Goal: Information Seeking & Learning: Learn about a topic

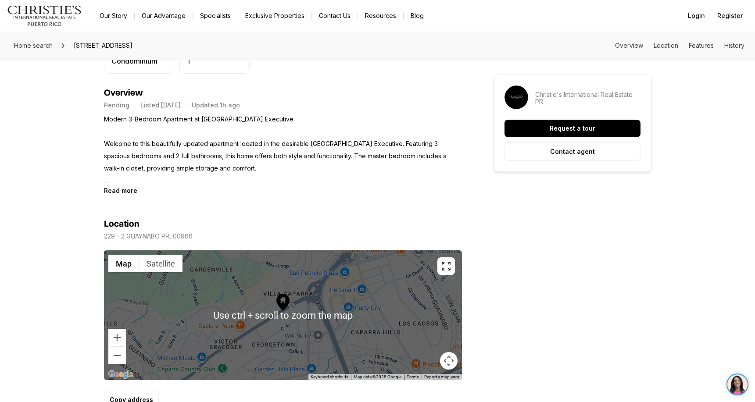
scroll to position [351, 0]
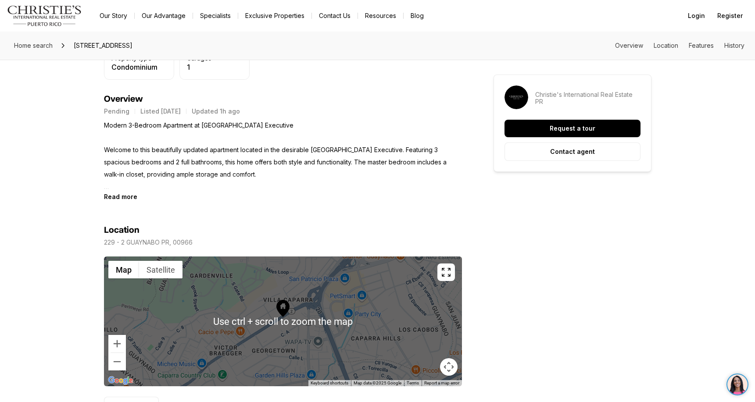
click at [285, 315] on icon at bounding box center [283, 308] width 13 height 17
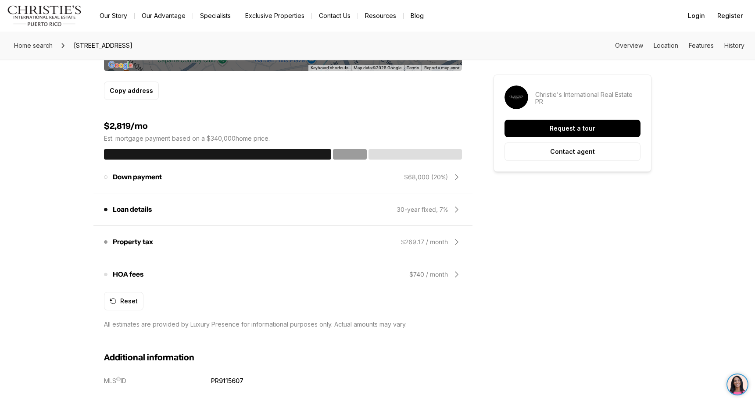
scroll to position [746, 0]
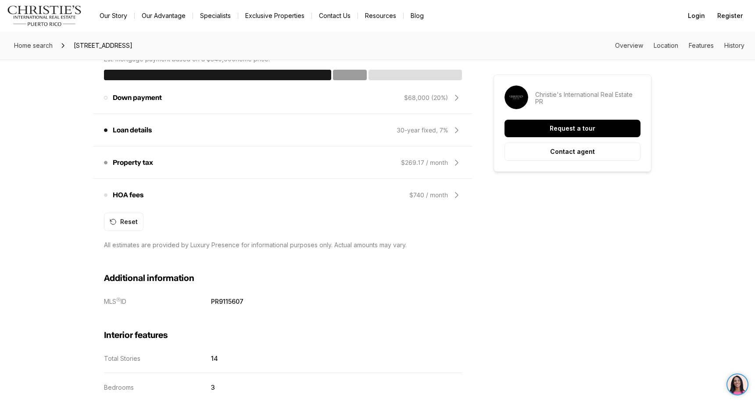
click at [455, 194] on icon at bounding box center [457, 195] width 11 height 11
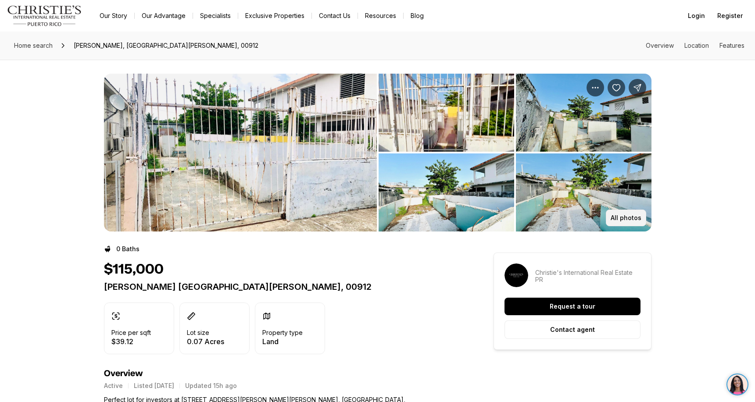
click at [624, 220] on p "All photos" at bounding box center [626, 218] width 31 height 7
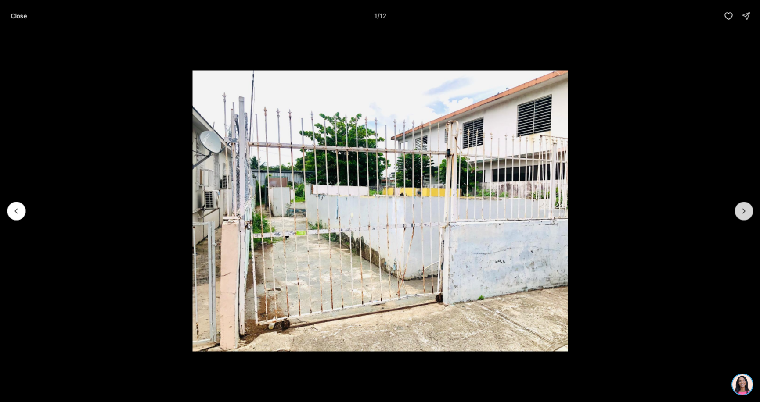
click at [745, 214] on icon "Next slide" at bounding box center [743, 211] width 9 height 9
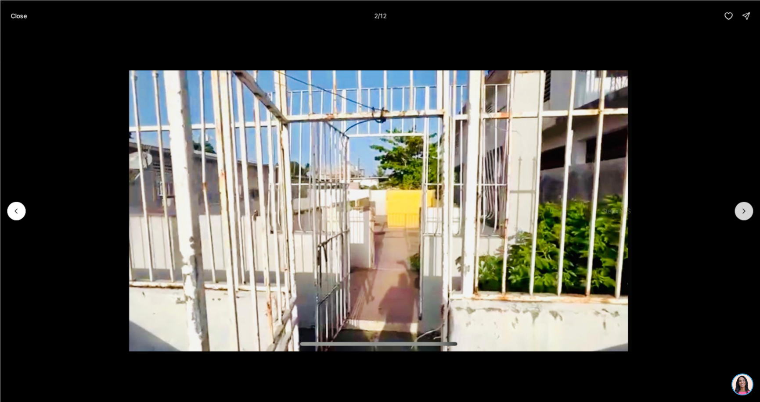
click at [745, 214] on icon "Next slide" at bounding box center [743, 211] width 9 height 9
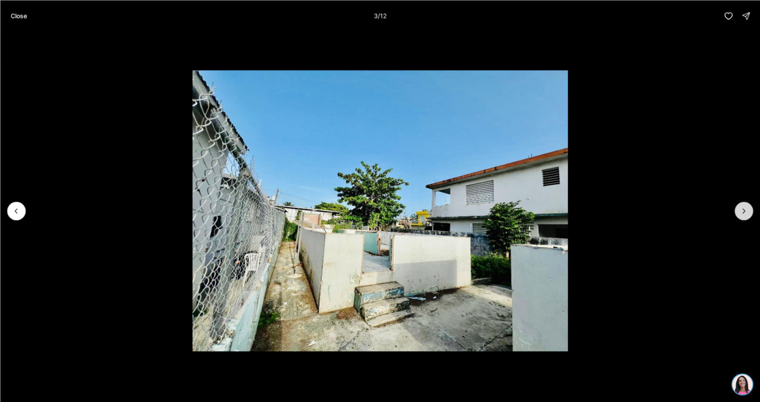
click at [745, 214] on icon "Next slide" at bounding box center [743, 211] width 9 height 9
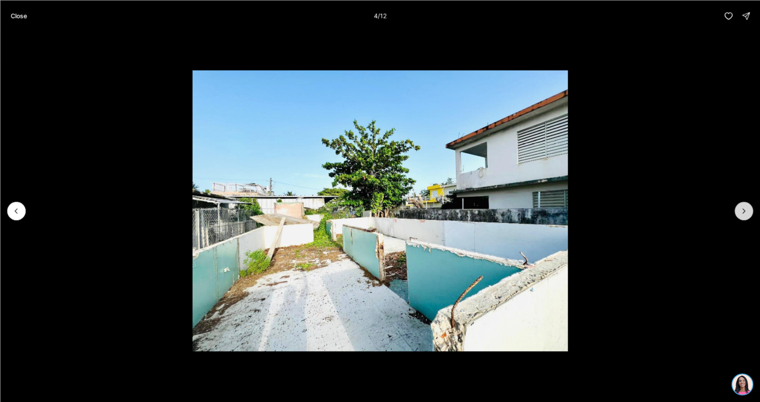
click at [745, 214] on icon "Next slide" at bounding box center [743, 211] width 9 height 9
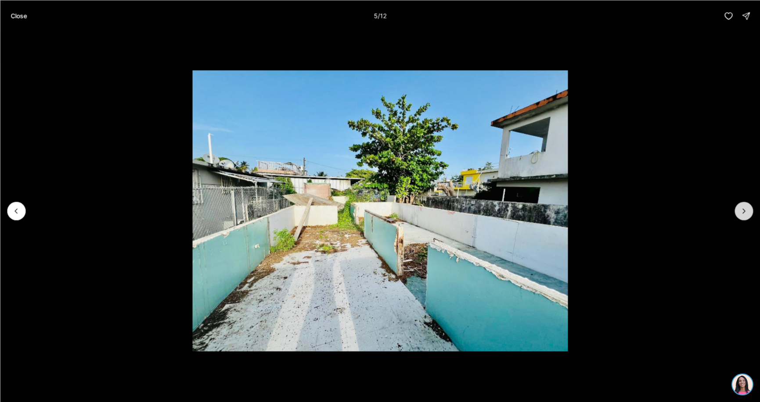
click at [745, 214] on icon "Next slide" at bounding box center [743, 211] width 9 height 9
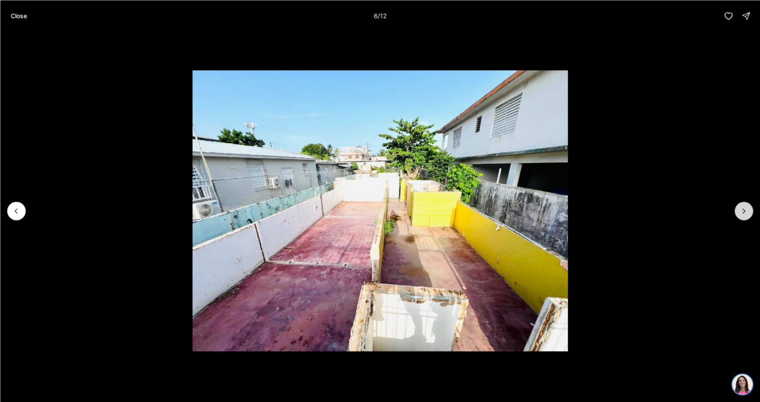
click at [740, 212] on icon "Next slide" at bounding box center [743, 211] width 9 height 9
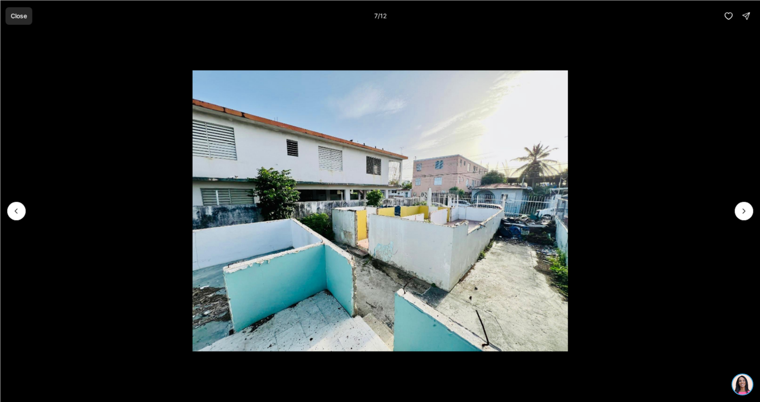
click at [14, 14] on p "Close" at bounding box center [19, 15] width 16 height 7
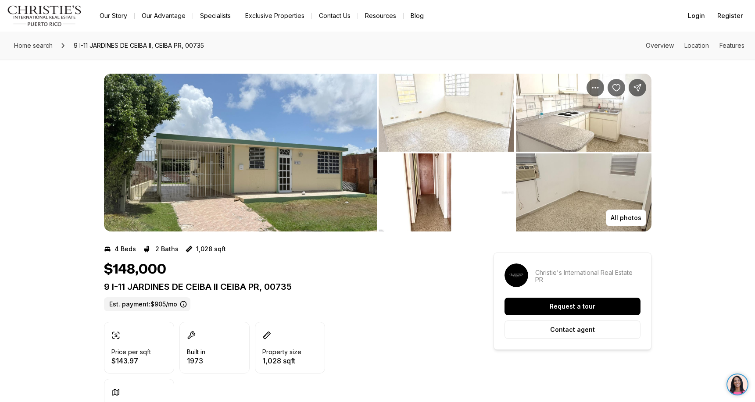
click at [282, 146] on img "View image gallery" at bounding box center [240, 153] width 273 height 158
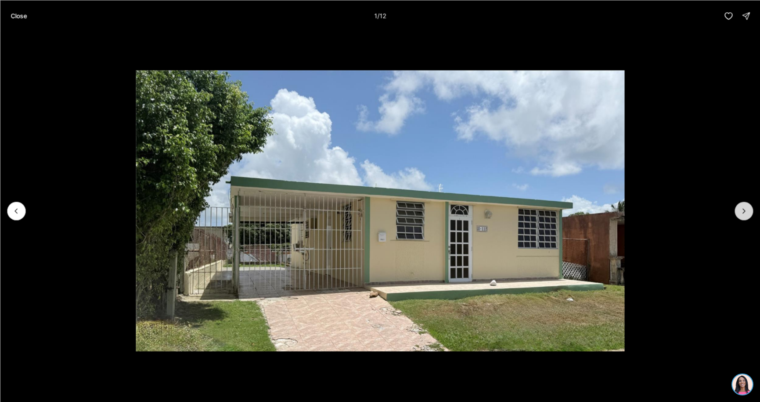
click at [741, 210] on icon "Next slide" at bounding box center [743, 211] width 9 height 9
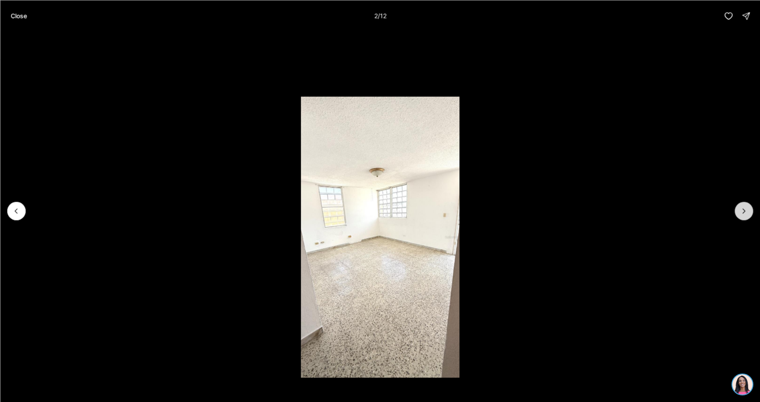
click at [745, 210] on icon "Next slide" at bounding box center [743, 211] width 9 height 9
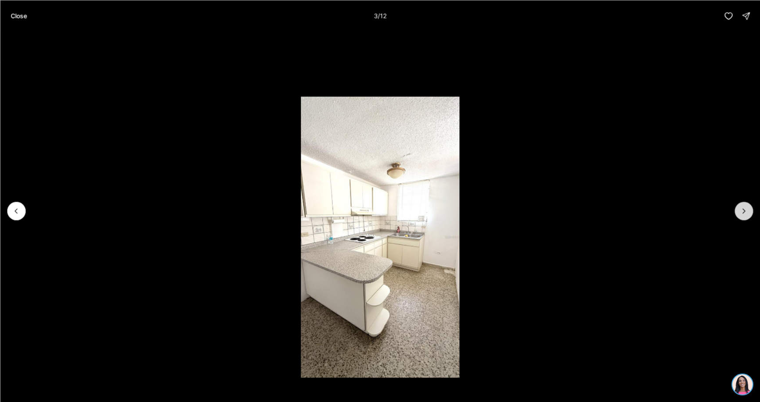
click at [745, 210] on icon "Next slide" at bounding box center [743, 211] width 9 height 9
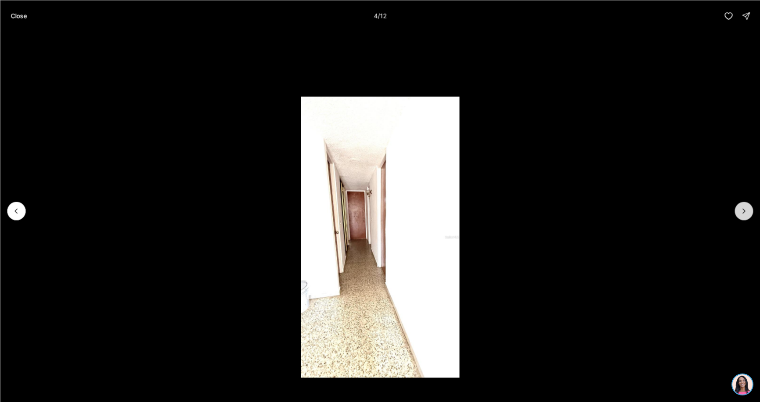
click at [747, 210] on icon "Next slide" at bounding box center [743, 211] width 9 height 9
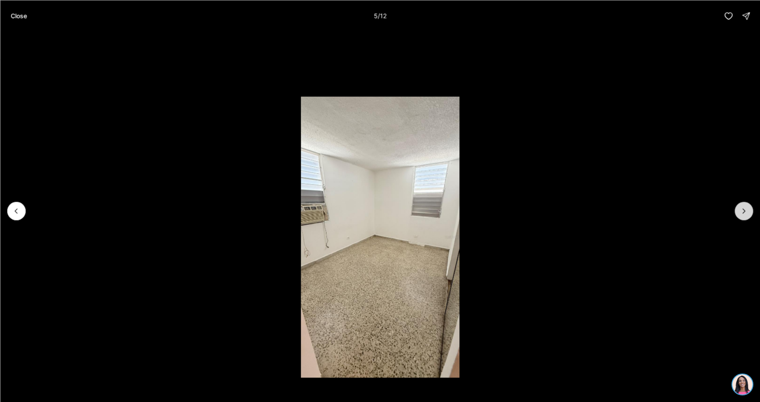
click at [747, 210] on icon "Next slide" at bounding box center [743, 211] width 9 height 9
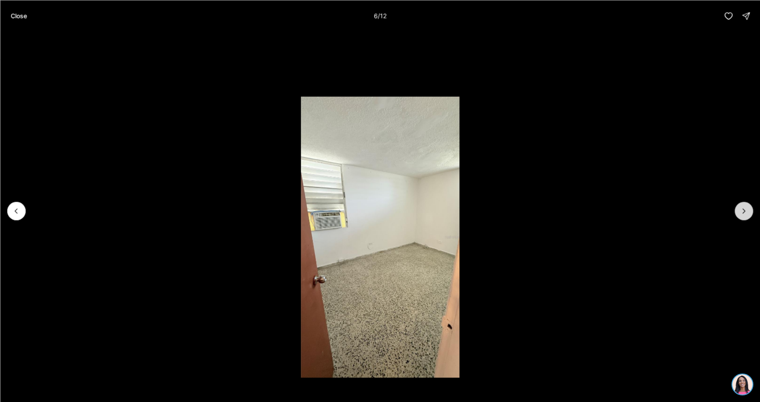
click at [747, 210] on icon "Next slide" at bounding box center [743, 211] width 9 height 9
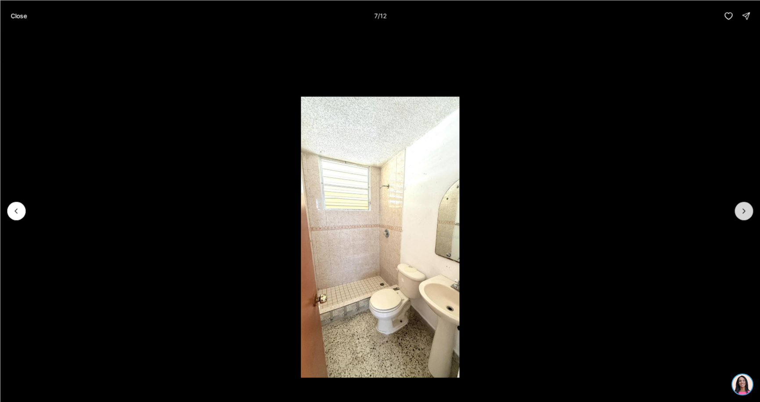
click at [747, 210] on icon "Next slide" at bounding box center [743, 211] width 9 height 9
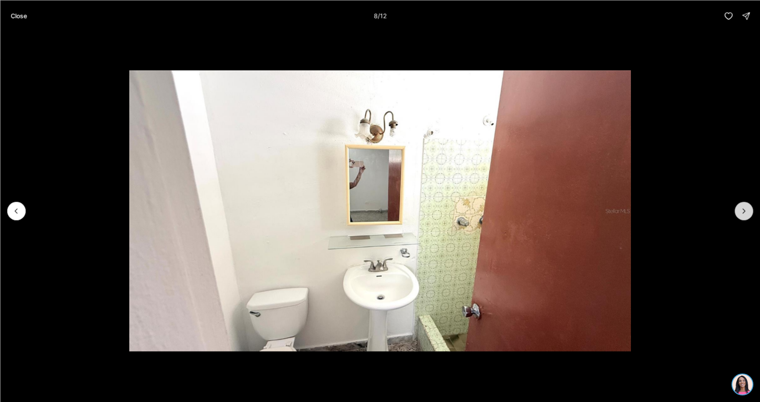
click at [750, 212] on button "Next slide" at bounding box center [743, 211] width 18 height 18
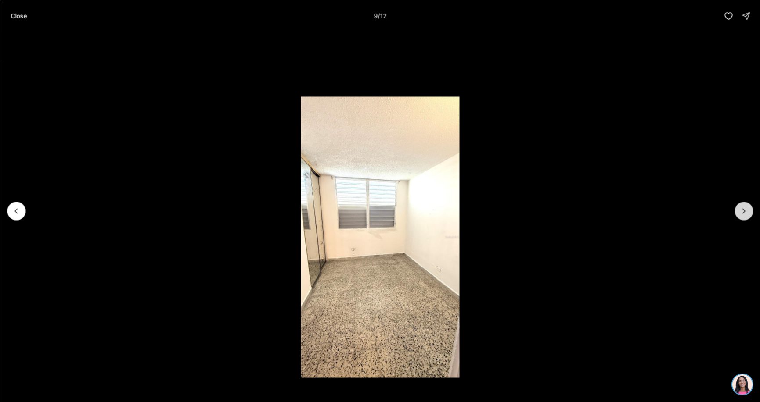
click at [750, 212] on button "Next slide" at bounding box center [743, 211] width 18 height 18
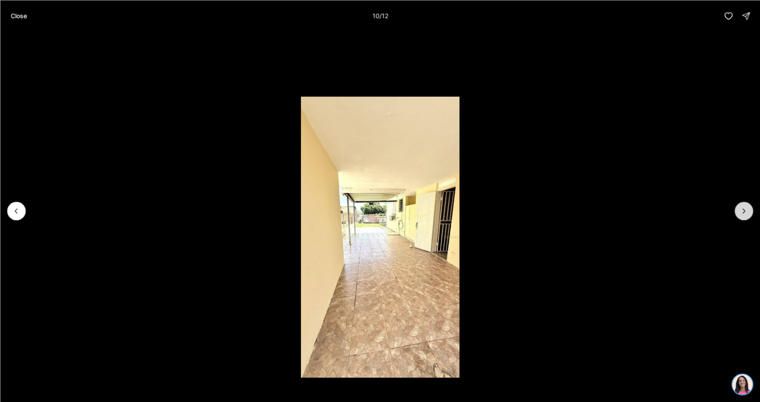
click at [750, 212] on button "Next slide" at bounding box center [743, 211] width 18 height 18
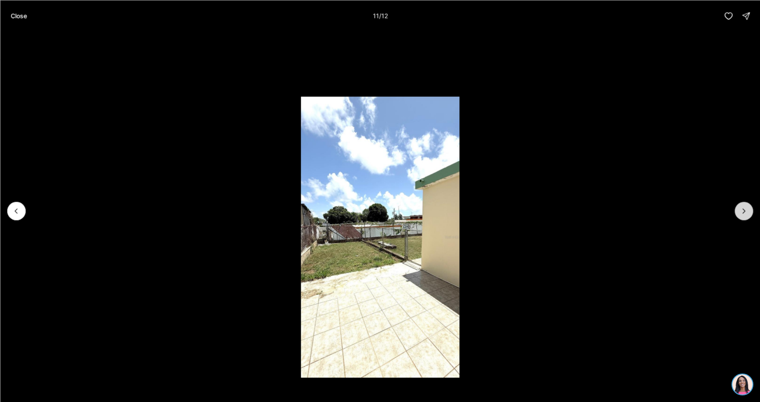
click at [750, 212] on button "Next slide" at bounding box center [743, 211] width 18 height 18
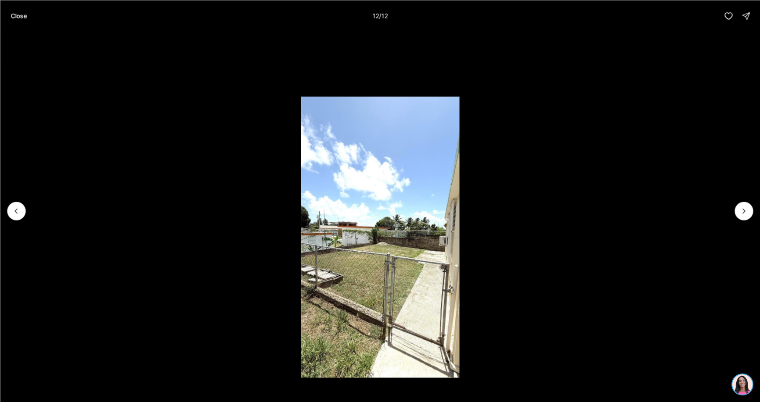
click at [752, 213] on div at bounding box center [743, 211] width 18 height 18
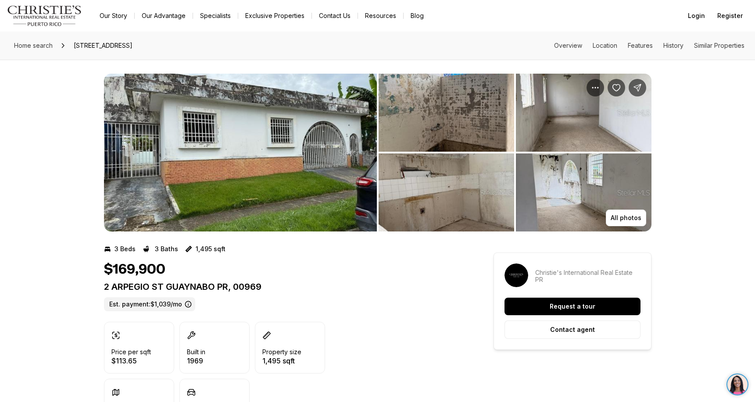
click at [429, 147] on img "View image gallery" at bounding box center [447, 113] width 136 height 78
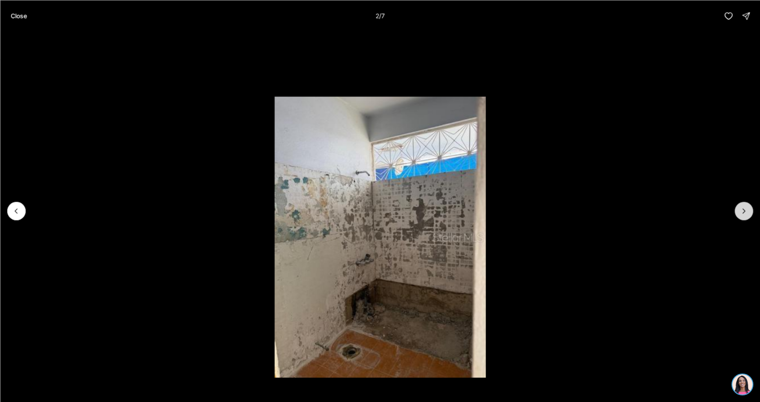
click at [746, 212] on icon "Next slide" at bounding box center [743, 211] width 9 height 9
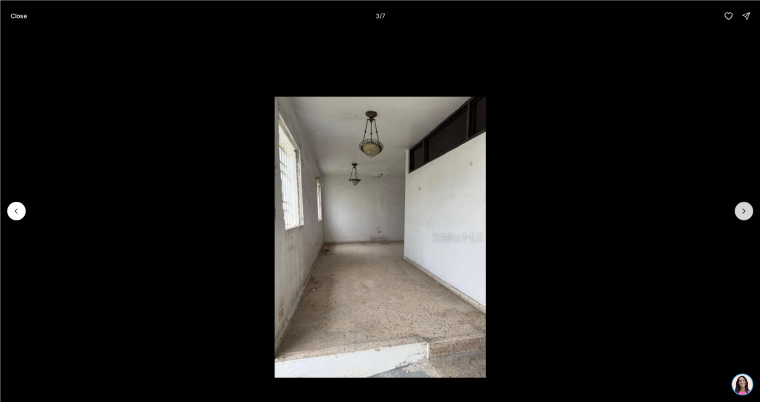
click at [746, 212] on icon "Next slide" at bounding box center [743, 211] width 9 height 9
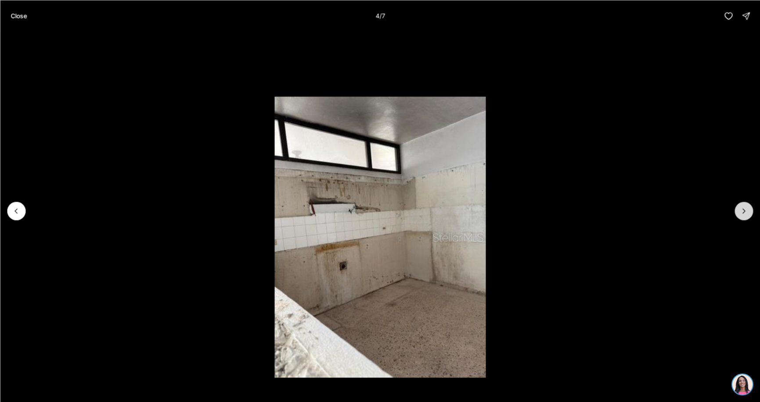
click at [746, 212] on icon "Next slide" at bounding box center [743, 211] width 9 height 9
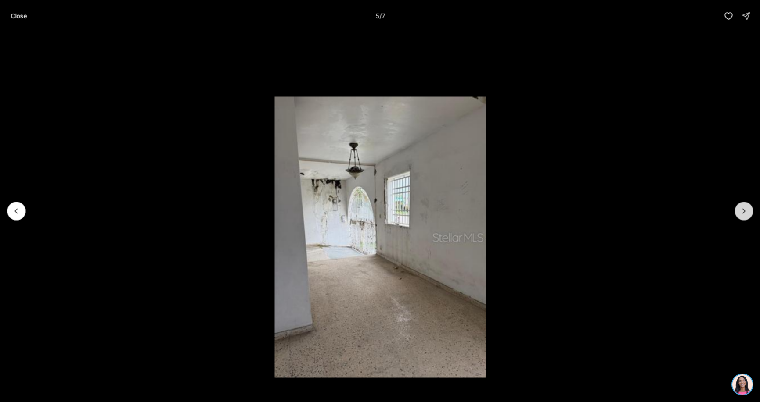
click at [746, 212] on icon "Next slide" at bounding box center [743, 211] width 9 height 9
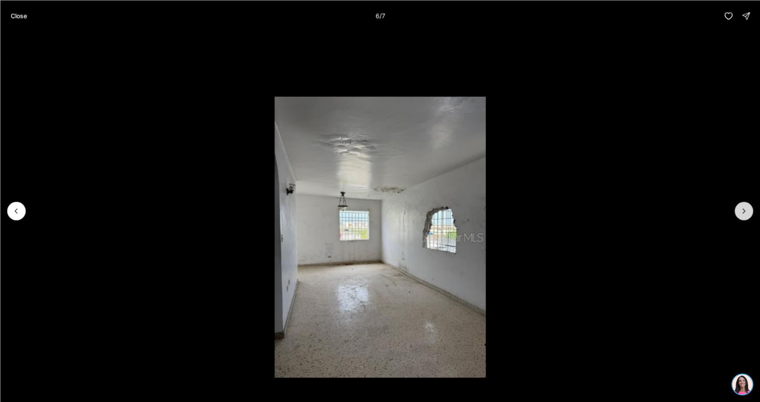
click at [746, 212] on icon "Next slide" at bounding box center [743, 211] width 9 height 9
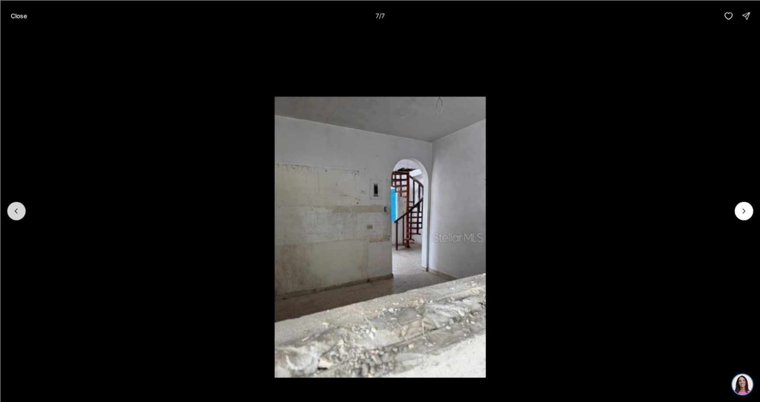
click at [17, 208] on icon "Previous slide" at bounding box center [16, 211] width 9 height 9
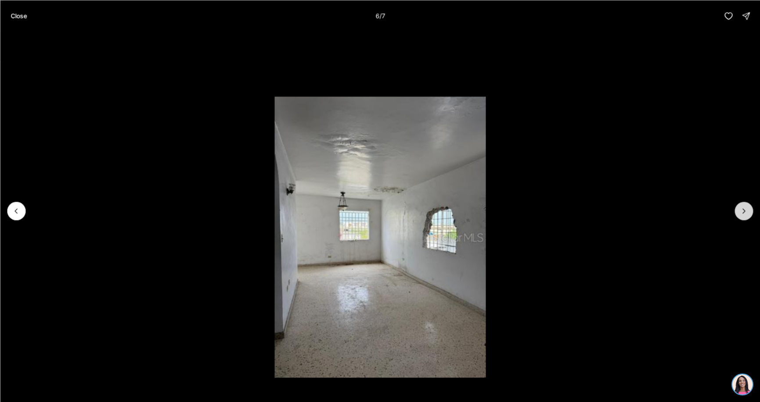
click at [748, 212] on icon "Next slide" at bounding box center [743, 211] width 9 height 9
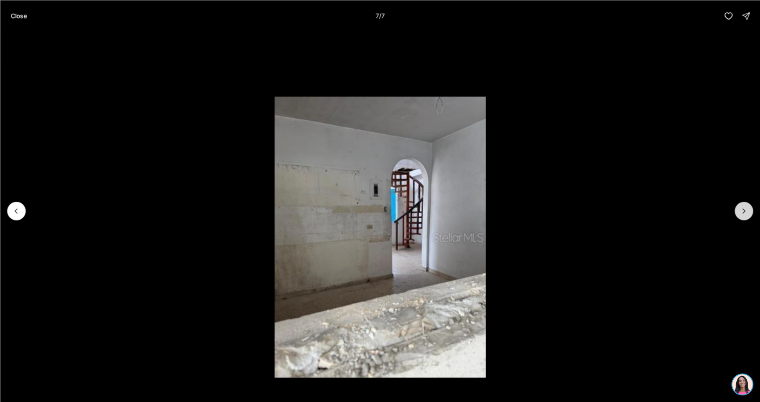
click at [748, 212] on div at bounding box center [743, 211] width 18 height 18
click at [17, 14] on p "Close" at bounding box center [19, 15] width 16 height 7
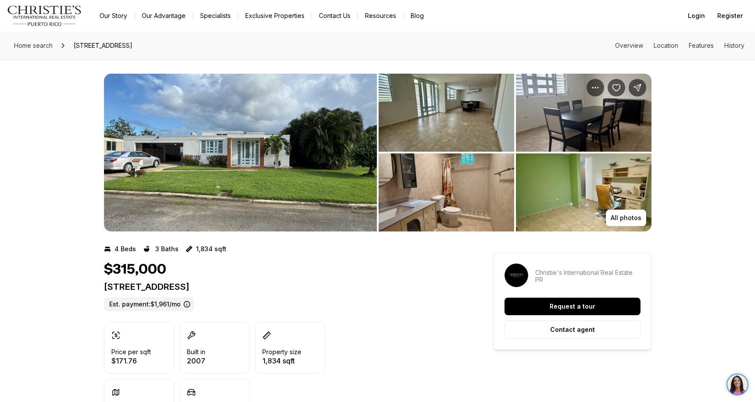
click at [459, 125] on img "View image gallery" at bounding box center [447, 113] width 136 height 78
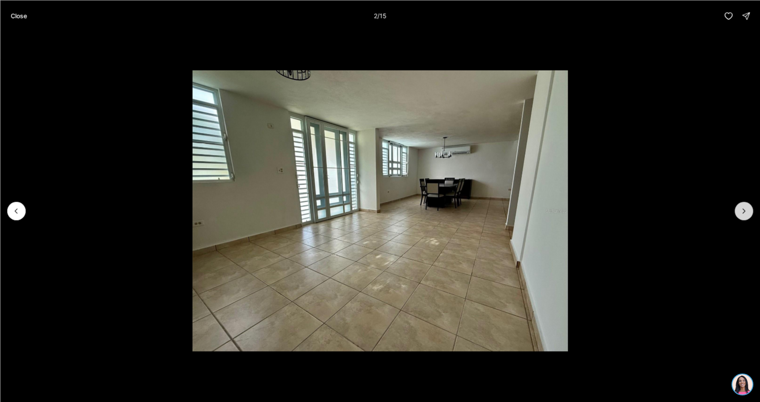
click at [745, 209] on icon "Next slide" at bounding box center [743, 211] width 9 height 9
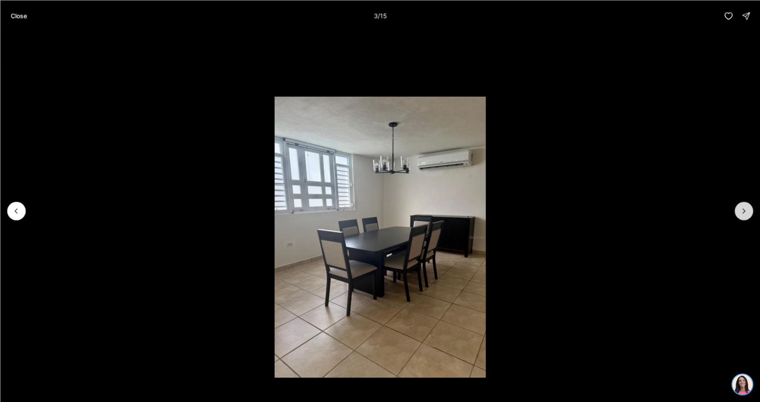
click at [745, 209] on icon "Next slide" at bounding box center [743, 211] width 9 height 9
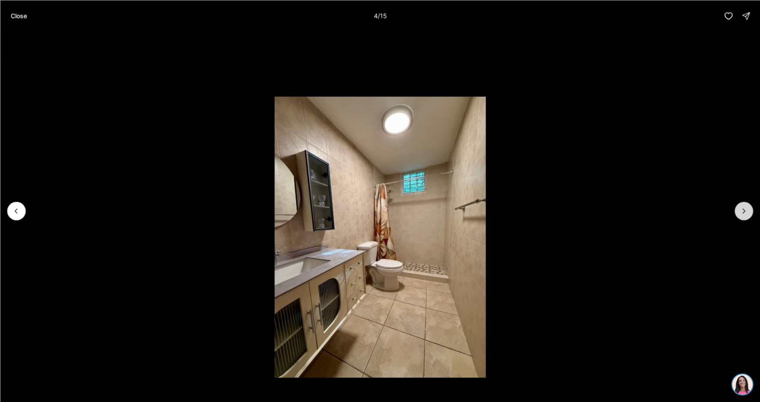
click at [745, 209] on icon "Next slide" at bounding box center [743, 211] width 9 height 9
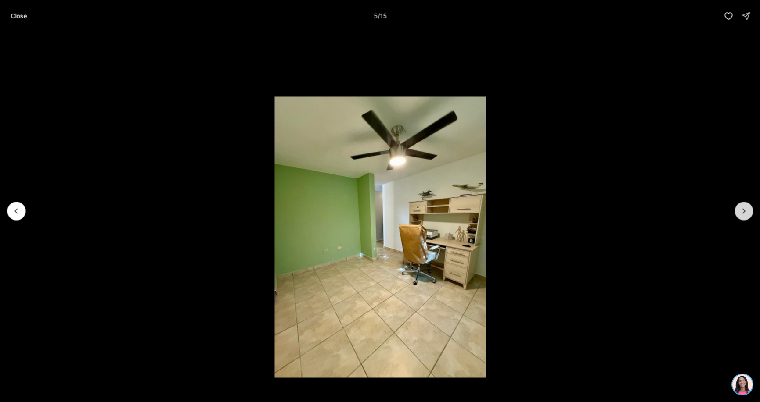
click at [746, 209] on icon "Next slide" at bounding box center [743, 211] width 9 height 9
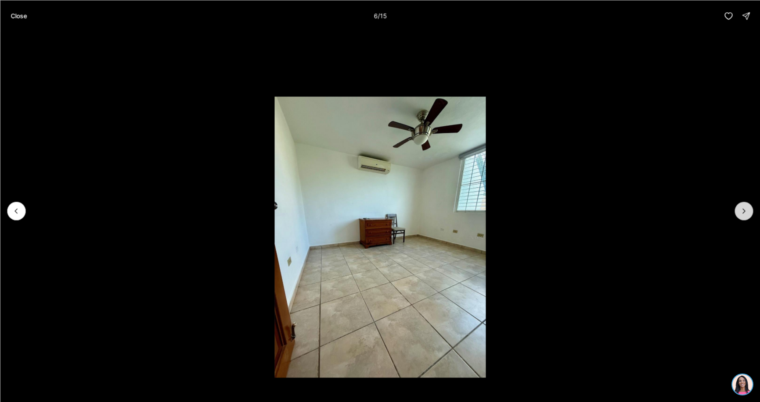
click at [746, 209] on icon "Next slide" at bounding box center [743, 211] width 9 height 9
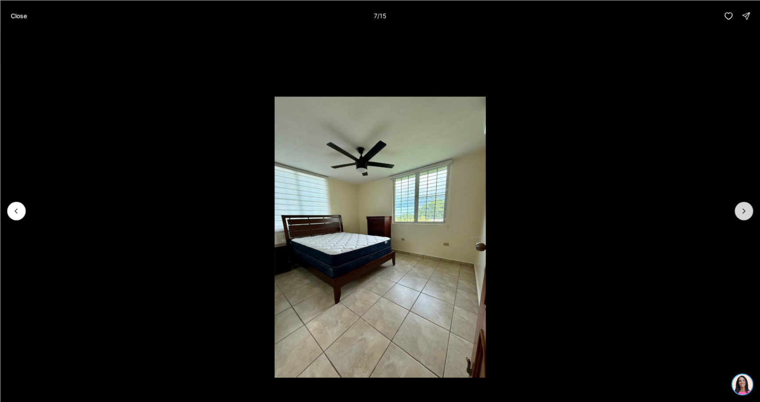
click at [746, 209] on icon "Next slide" at bounding box center [743, 211] width 9 height 9
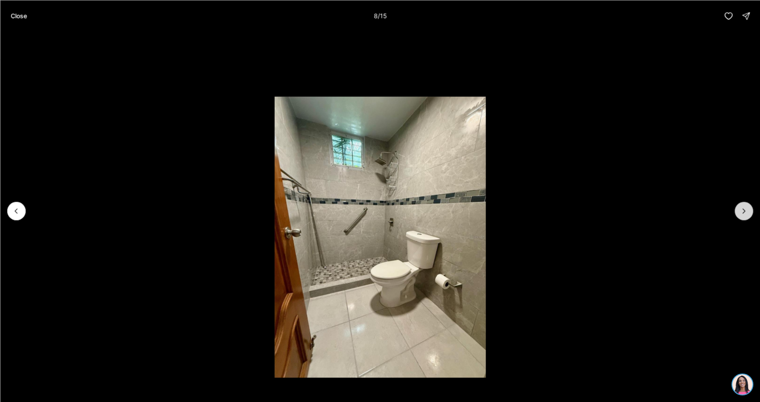
click at [746, 209] on icon "Next slide" at bounding box center [743, 211] width 9 height 9
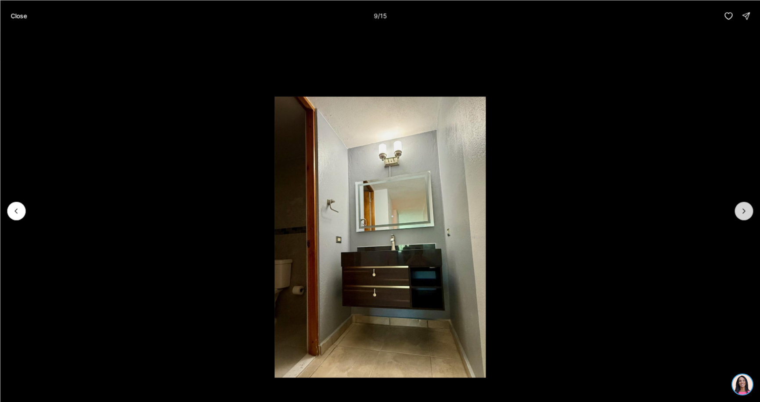
click at [746, 209] on icon "Next slide" at bounding box center [743, 211] width 9 height 9
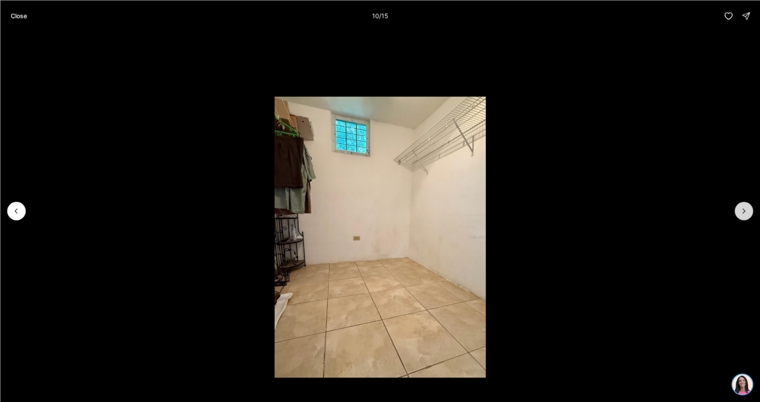
click at [739, 214] on button "Next slide" at bounding box center [743, 211] width 18 height 18
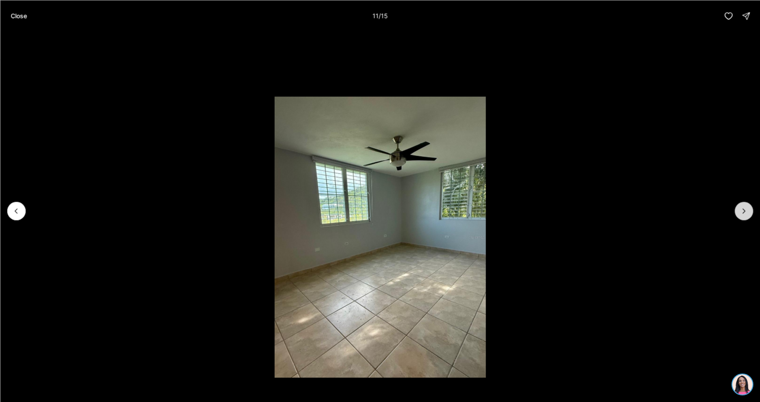
click at [741, 212] on icon "Next slide" at bounding box center [743, 211] width 9 height 9
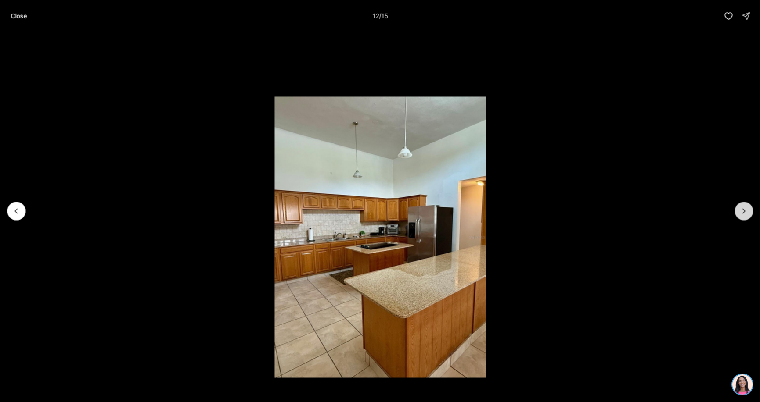
click at [741, 212] on icon "Next slide" at bounding box center [743, 211] width 9 height 9
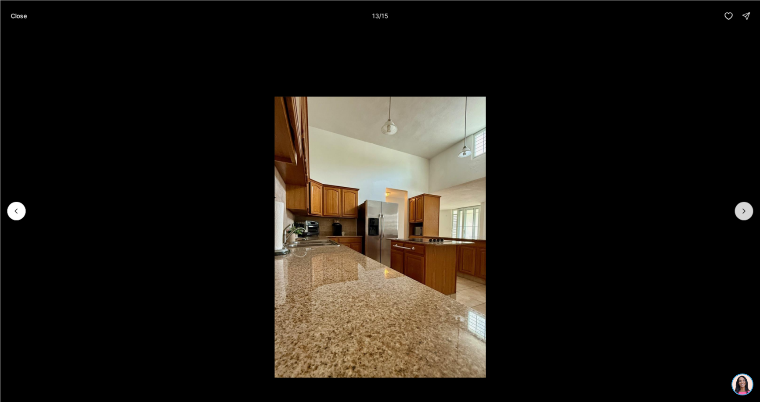
click at [741, 212] on icon "Next slide" at bounding box center [743, 211] width 9 height 9
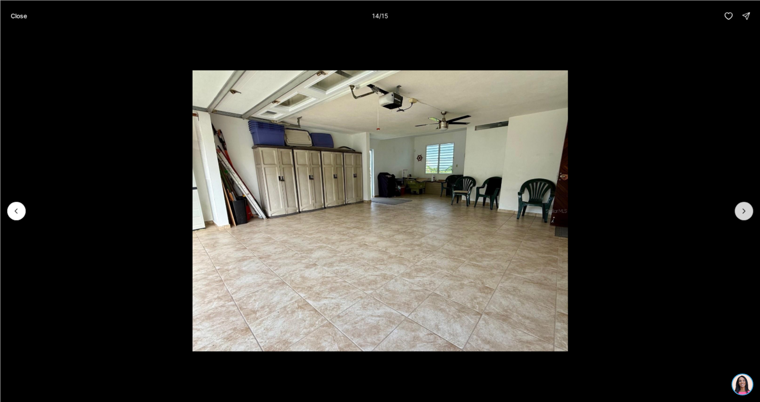
click at [741, 212] on icon "Next slide" at bounding box center [743, 211] width 9 height 9
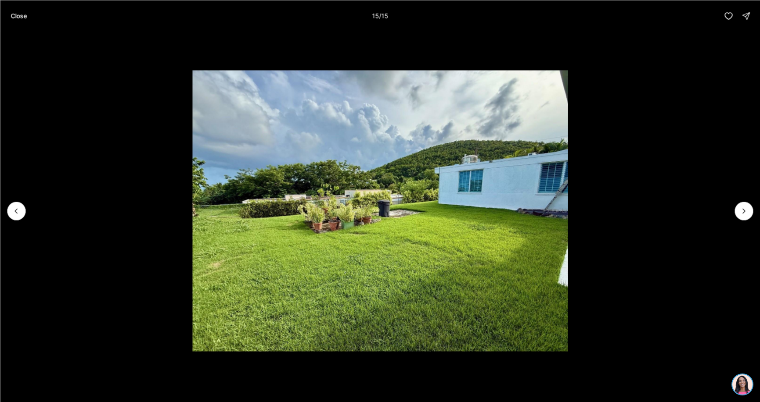
click at [740, 214] on div at bounding box center [743, 211] width 18 height 18
click at [743, 211] on div at bounding box center [743, 211] width 18 height 18
click at [746, 209] on div at bounding box center [743, 211] width 18 height 18
click at [14, 13] on p "Close" at bounding box center [19, 15] width 16 height 7
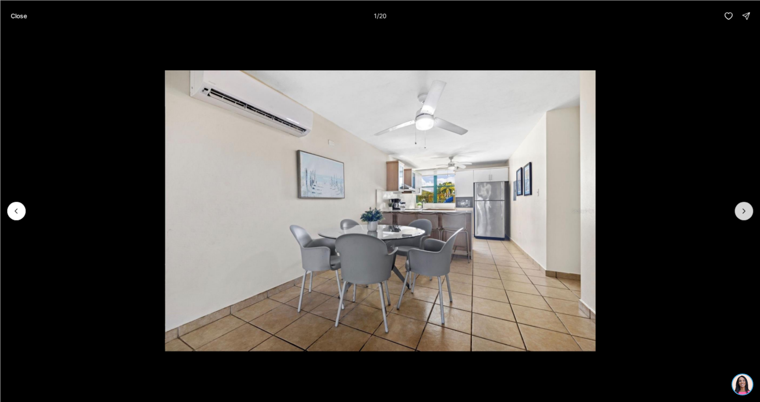
click at [743, 211] on icon "Next slide" at bounding box center [743, 211] width 9 height 9
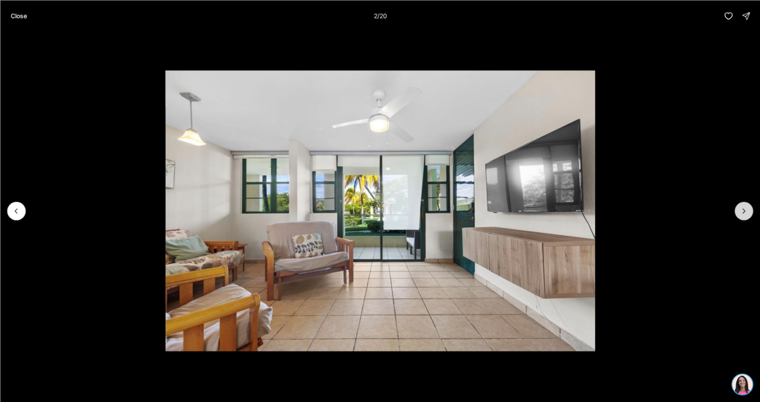
click at [743, 211] on icon "Next slide" at bounding box center [743, 211] width 9 height 9
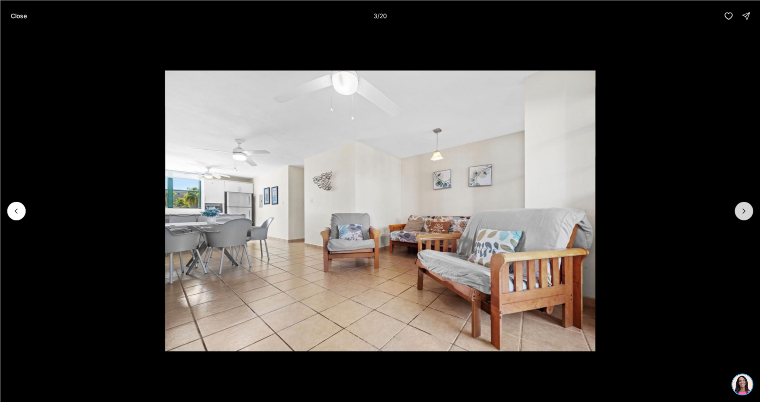
click at [743, 211] on icon "Next slide" at bounding box center [743, 211] width 9 height 9
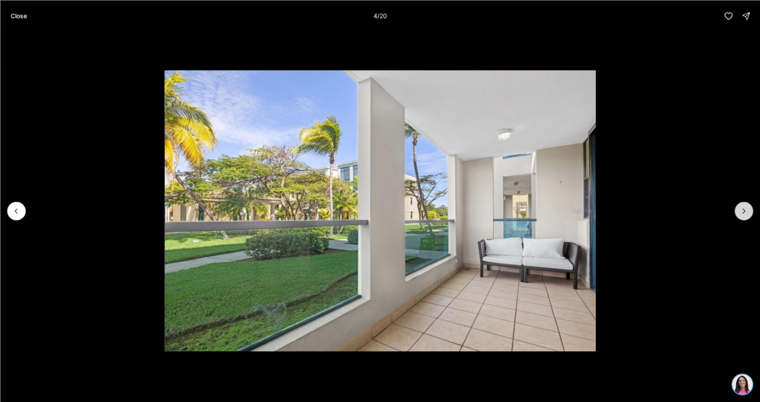
click at [743, 211] on icon "Next slide" at bounding box center [743, 211] width 9 height 9
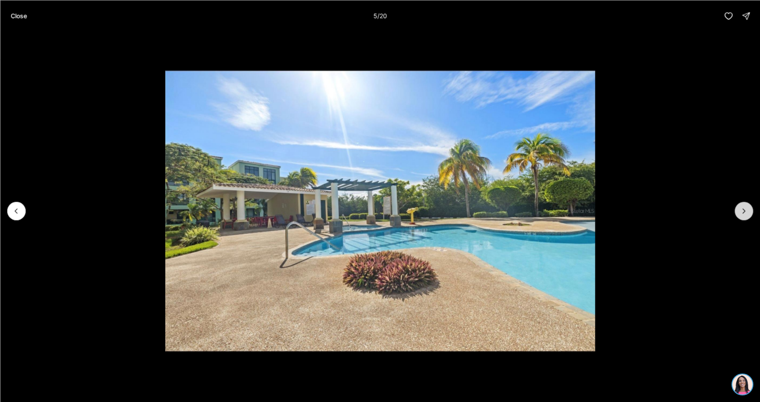
click at [743, 211] on icon "Next slide" at bounding box center [743, 211] width 9 height 9
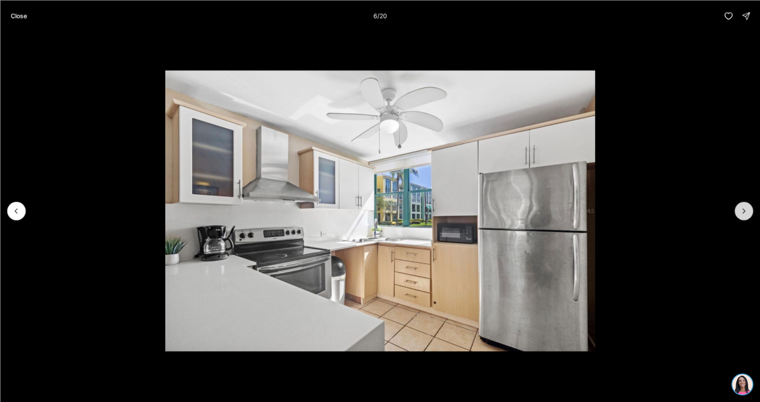
click at [743, 211] on icon "Next slide" at bounding box center [743, 211] width 9 height 9
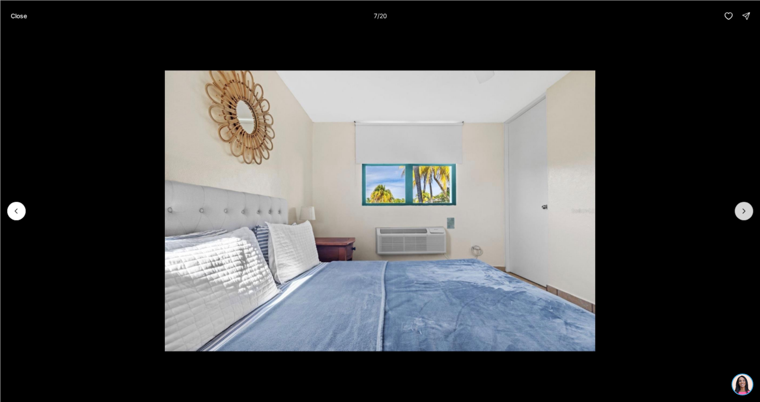
click at [743, 211] on icon "Next slide" at bounding box center [743, 211] width 9 height 9
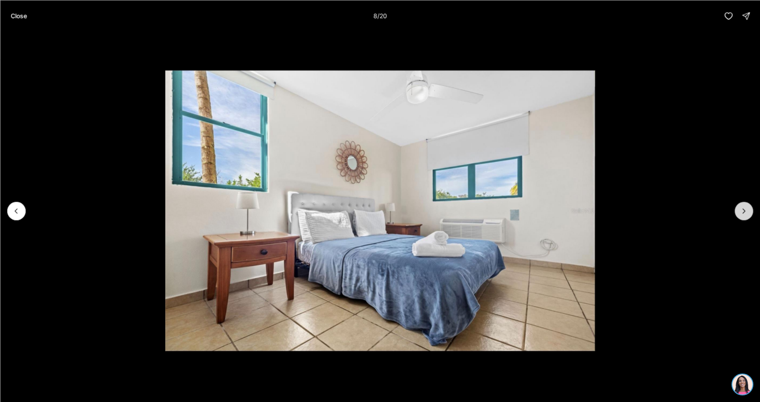
click at [743, 211] on icon "Next slide" at bounding box center [743, 211] width 9 height 9
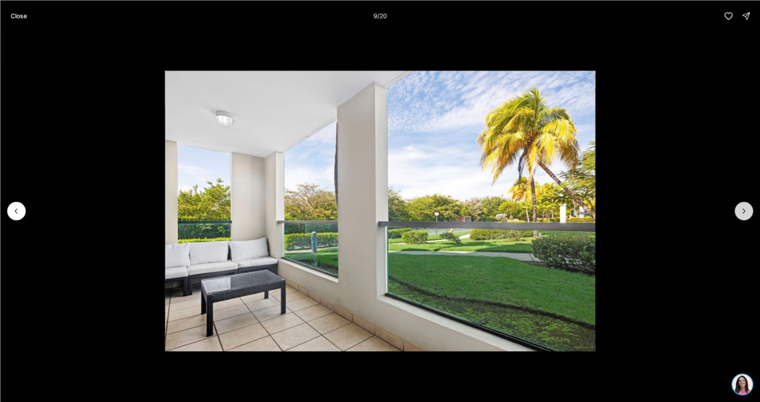
click at [743, 211] on icon "Next slide" at bounding box center [743, 211] width 9 height 9
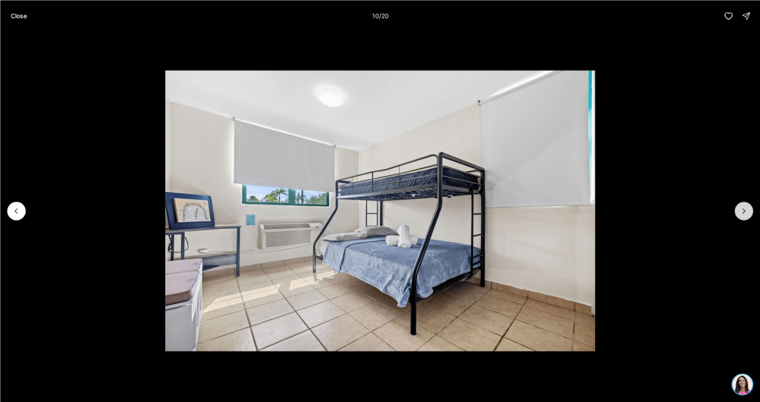
click at [743, 211] on icon "Next slide" at bounding box center [743, 211] width 9 height 9
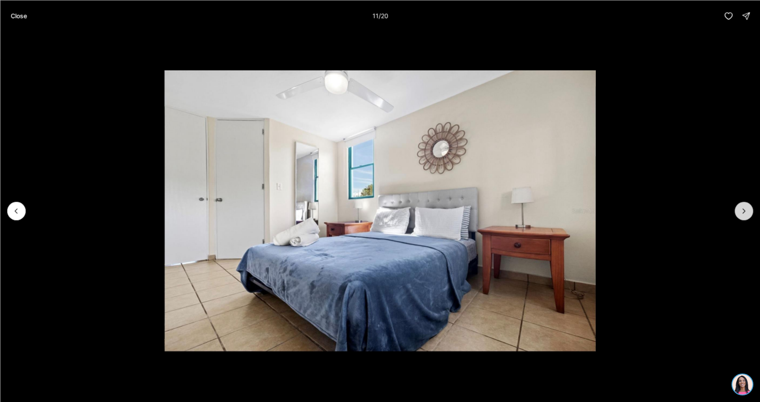
click at [743, 211] on icon "Next slide" at bounding box center [743, 211] width 9 height 9
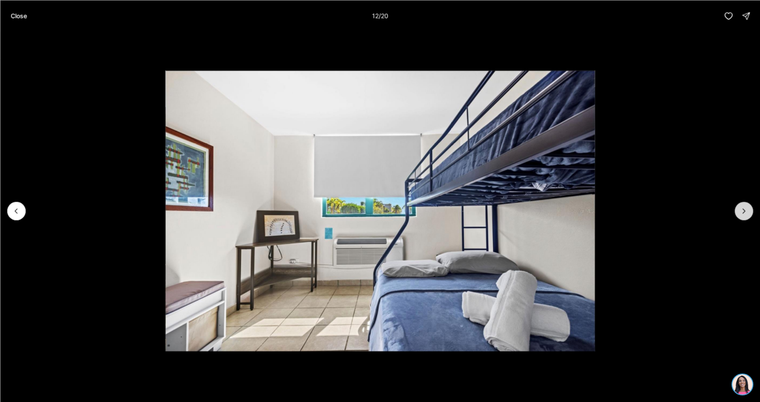
click at [743, 211] on icon "Next slide" at bounding box center [743, 211] width 9 height 9
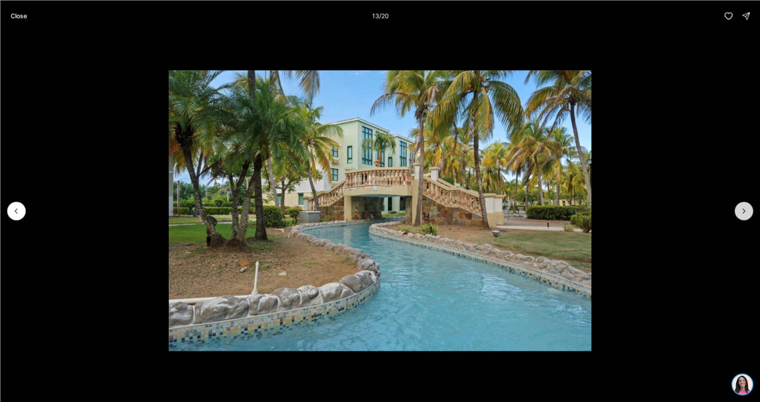
click at [743, 211] on icon "Next slide" at bounding box center [743, 211] width 9 height 9
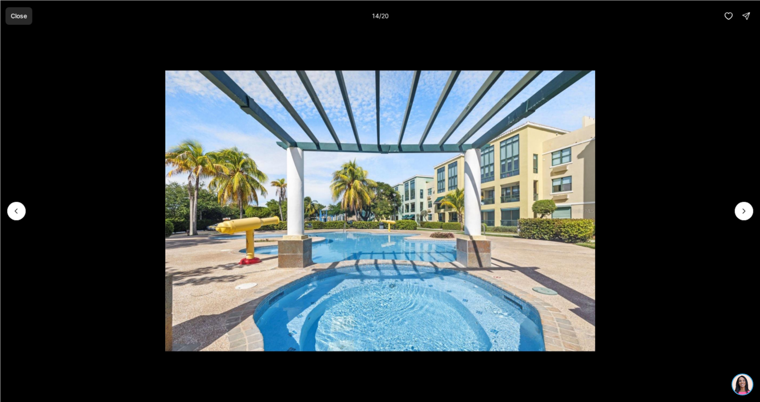
click at [14, 15] on p "Close" at bounding box center [19, 15] width 16 height 7
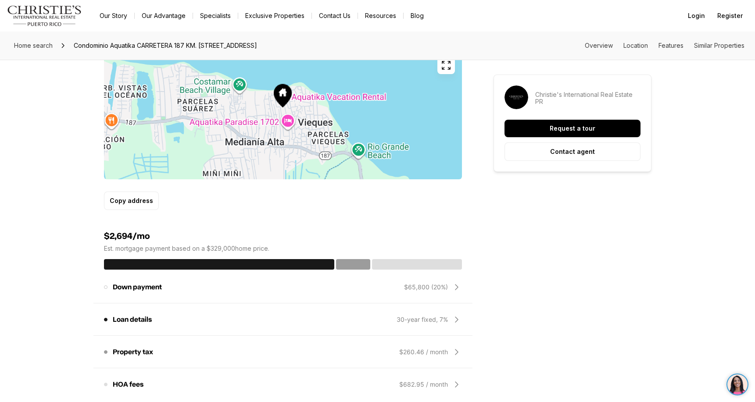
scroll to position [571, 0]
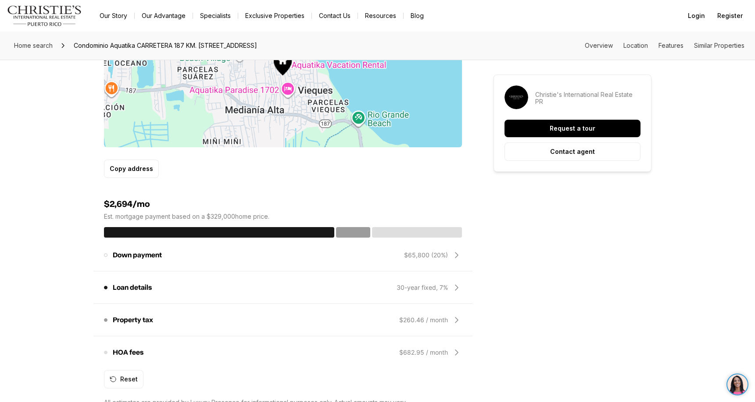
click at [459, 255] on icon at bounding box center [457, 255] width 11 height 11
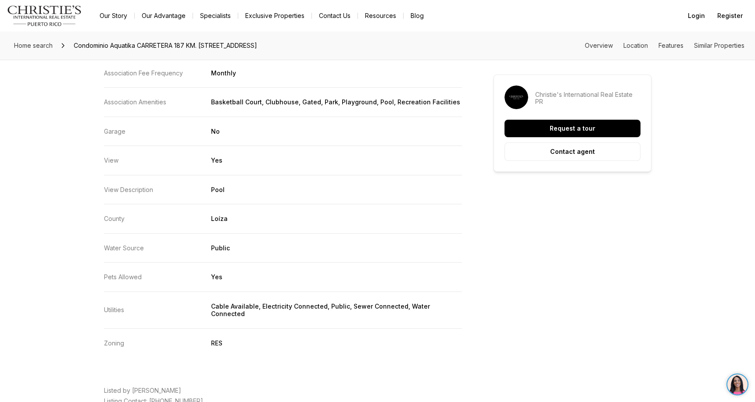
scroll to position [1975, 0]
